Goal: Transaction & Acquisition: Purchase product/service

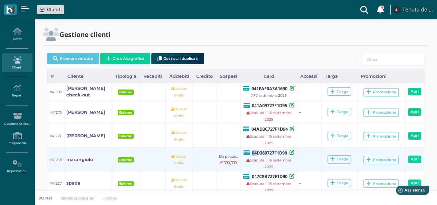
drag, startPoint x: 0, startPoint y: 0, endPoint x: 275, endPoint y: 152, distance: 314.7
click at [267, 152] on div "04D380727F1D90" at bounding box center [269, 152] width 52 height 7
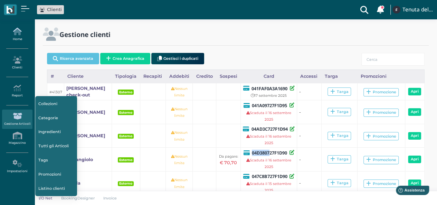
click at [21, 32] on icon at bounding box center [17, 32] width 30 height 8
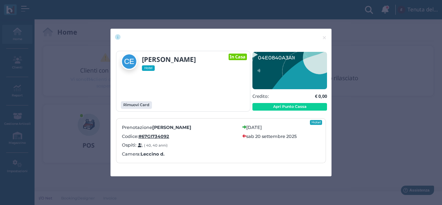
drag, startPoint x: 146, startPoint y: 206, endPoint x: 383, endPoint y: 191, distance: 236.8
click at [152, 205] on html "Clienti con sospeso Vi sono 114 clienti che hanno un sospeso Tenuta del Barco M…" at bounding box center [221, 102] width 442 height 205
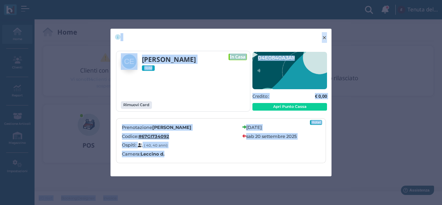
click at [323, 40] on span "×" at bounding box center [324, 37] width 5 height 9
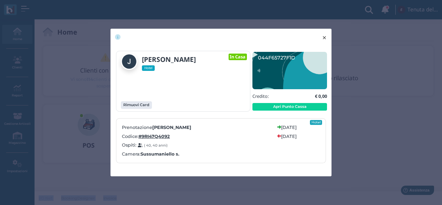
click at [324, 40] on span "×" at bounding box center [324, 37] width 5 height 9
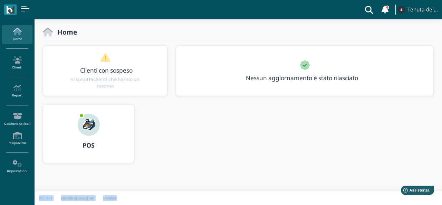
click at [93, 129] on img at bounding box center [89, 125] width 22 height 22
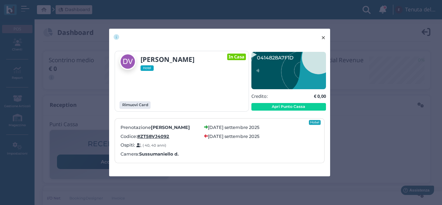
click at [323, 40] on span "×" at bounding box center [323, 37] width 5 height 9
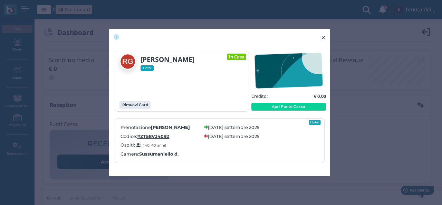
click at [324, 37] on span "×" at bounding box center [323, 37] width 5 height 9
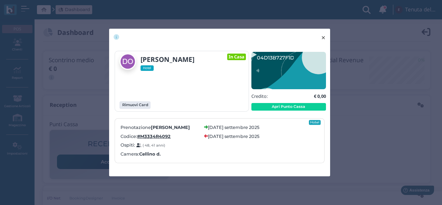
click at [324, 33] on span "×" at bounding box center [323, 37] width 5 height 9
click at [329, 115] on div "[PERSON_NAME] Hotel In Casa Rimuovi Card" at bounding box center [219, 111] width 221 height 130
drag, startPoint x: 329, startPoint y: 115, endPoint x: 303, endPoint y: 112, distance: 26.1
click at [328, 116] on div "[PERSON_NAME] Hotel In Casa Rimuovi Card" at bounding box center [219, 111] width 221 height 130
click at [325, 36] on span "×" at bounding box center [323, 37] width 5 height 9
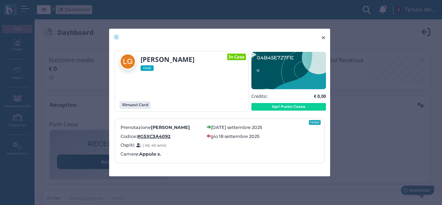
click at [325, 37] on span "×" at bounding box center [323, 37] width 5 height 9
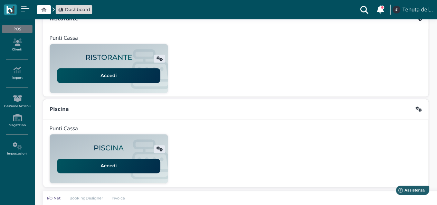
scroll to position [107, 0]
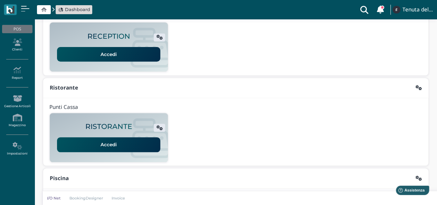
click at [113, 141] on link "Accedi" at bounding box center [108, 144] width 103 height 15
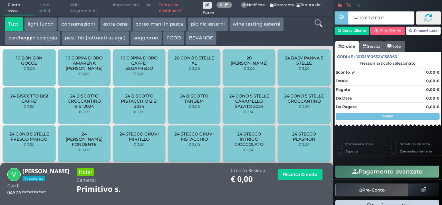
type input "04CD0F727F1D90"
drag, startPoint x: 308, startPoint y: 163, endPoint x: 303, endPoint y: 164, distance: 5.6
click at [303, 164] on div "**********" at bounding box center [166, 184] width 333 height 42
type input "04FA3C727F1D90"
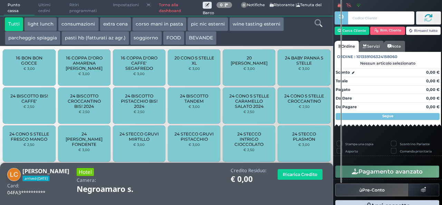
click at [316, 22] on icon at bounding box center [319, 23] width 8 height 8
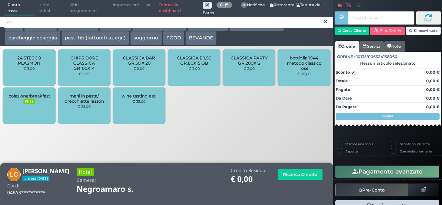
type input "a"
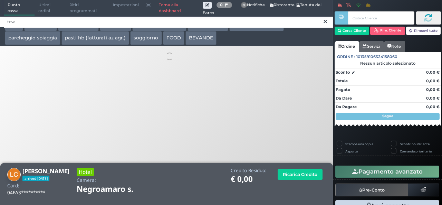
type input "towe"
drag, startPoint x: 15, startPoint y: 23, endPoint x: 0, endPoint y: 23, distance: 15.2
click at [0, 23] on div "towe" at bounding box center [166, 21] width 333 height 11
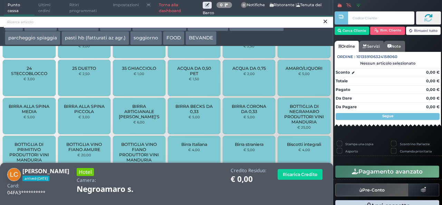
scroll to position [493, 0]
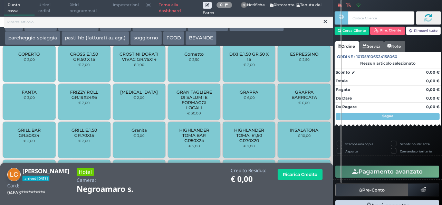
click at [318, 33] on div at bounding box center [319, 31] width 28 height 28
click at [324, 21] on icon at bounding box center [325, 21] width 3 height 7
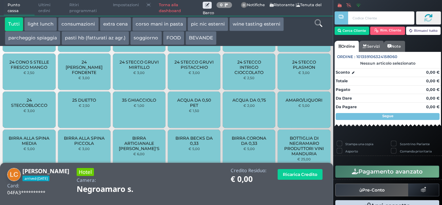
scroll to position [0, 0]
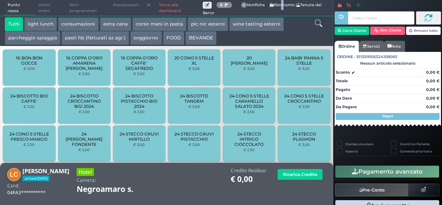
drag, startPoint x: 35, startPoint y: 184, endPoint x: 279, endPoint y: 4, distance: 303.7
click at [279, 4] on span "0 Delivery 0 Notifiche Ristorante | Tenuta del Barco" at bounding box center [266, 8] width 127 height 16
click at [283, 2] on span "0 Delivery 0 Notifiche Ristorante | Tenuta del Barco" at bounding box center [266, 8] width 127 height 16
